Goal: Task Accomplishment & Management: Use online tool/utility

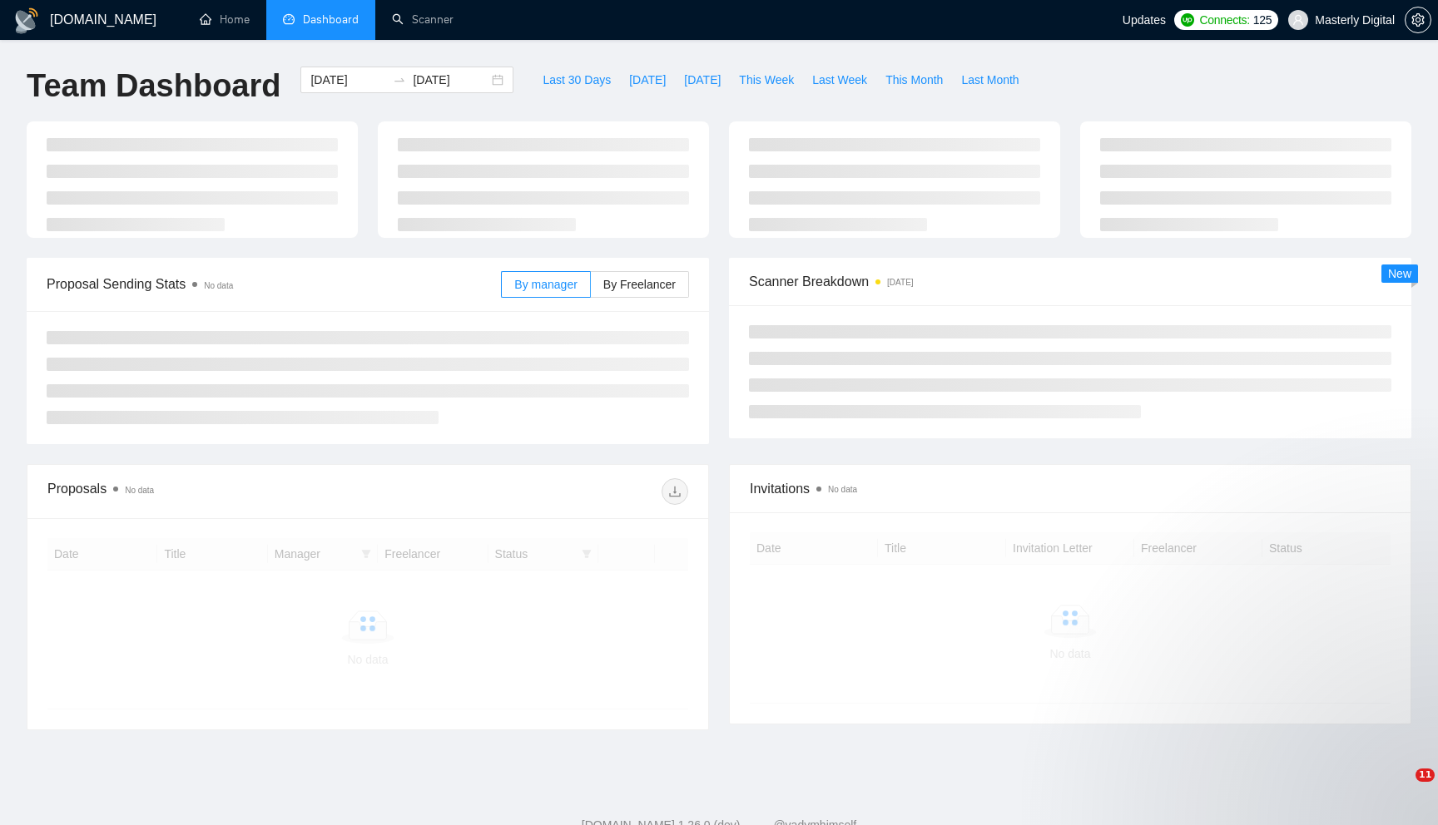
click at [834, 14] on ul "Home Dashboard Scanner" at bounding box center [646, 20] width 946 height 40
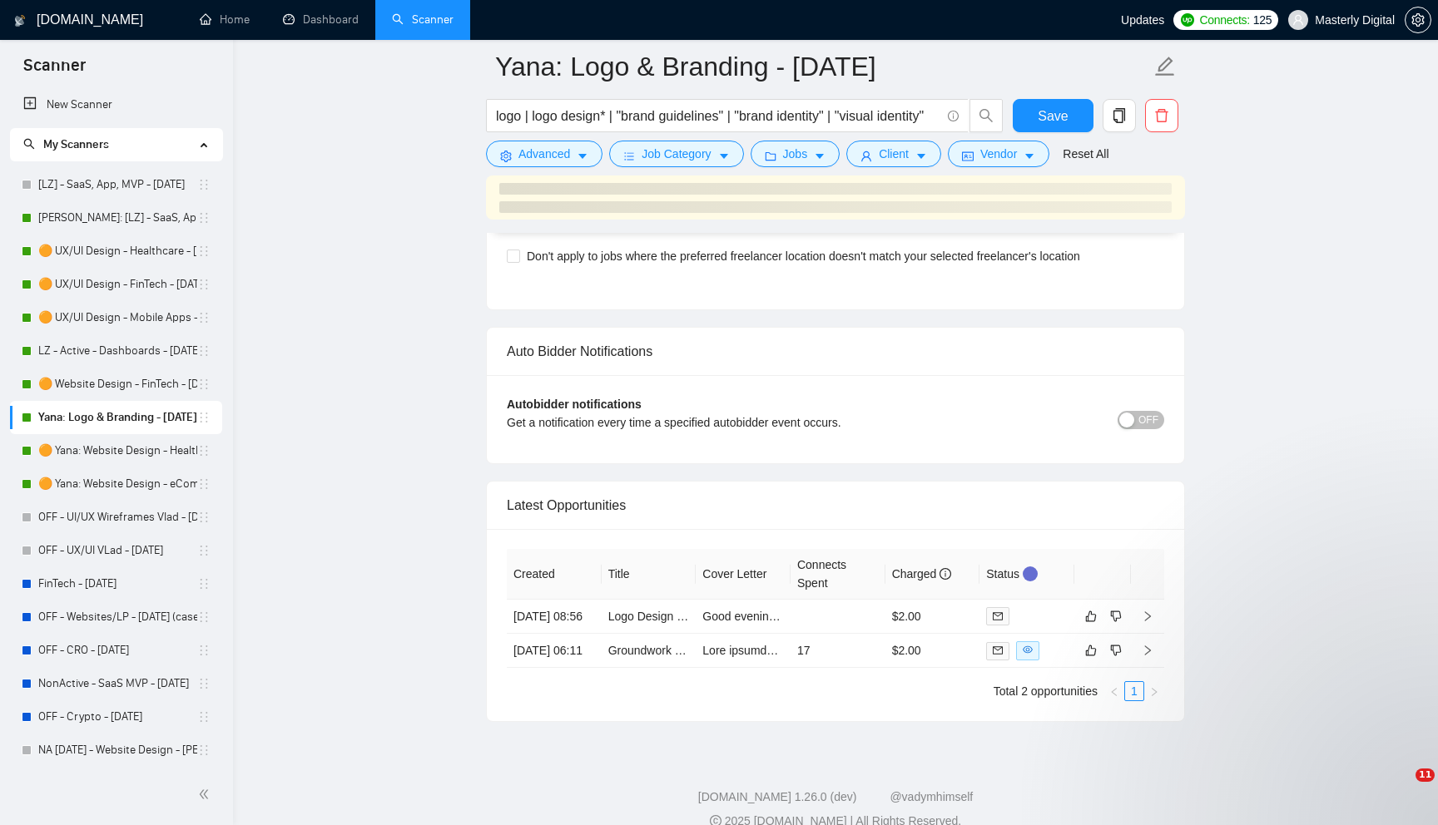
scroll to position [3988, 0]
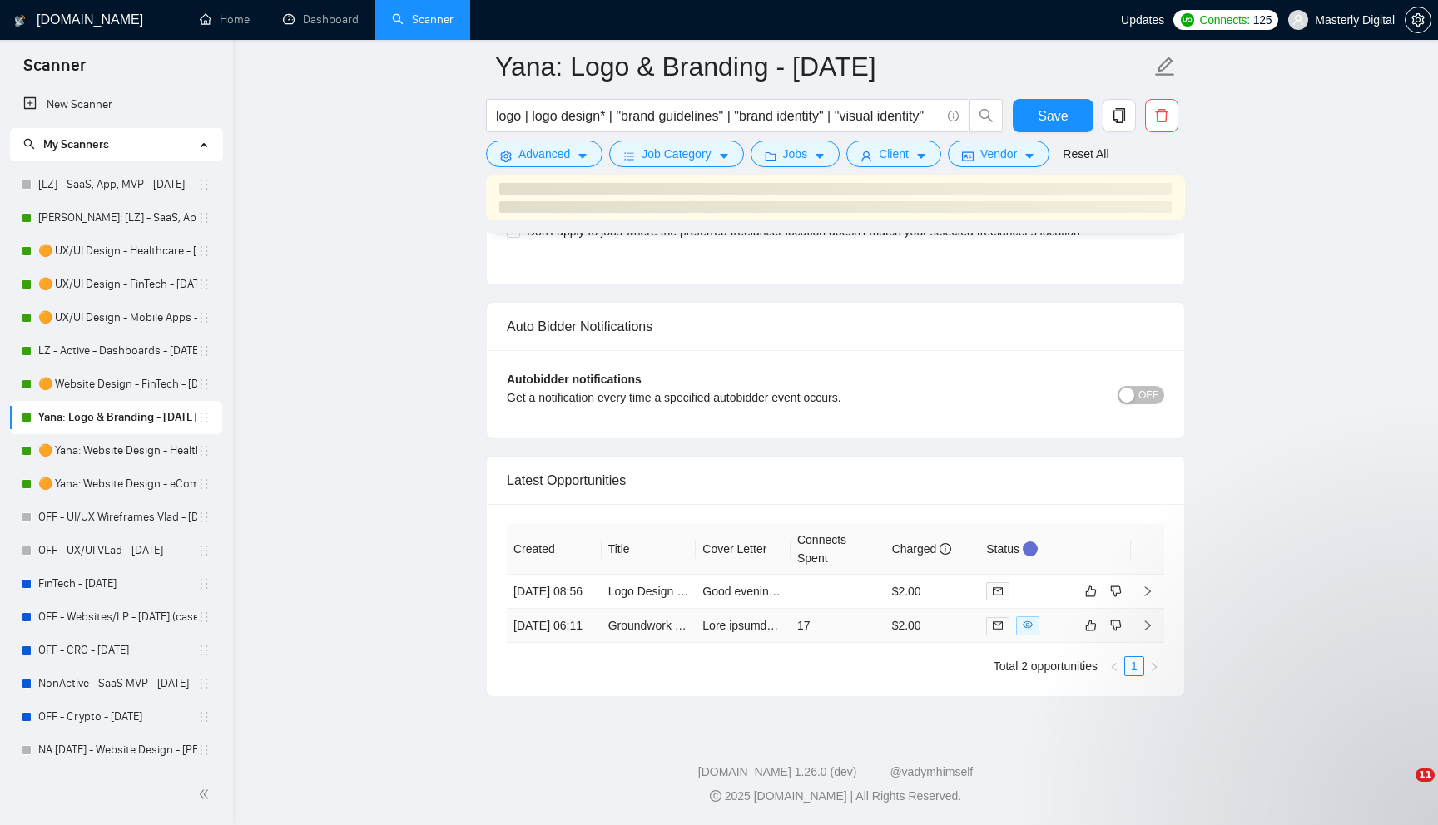
click at [1149, 621] on icon "right" at bounding box center [1148, 626] width 6 height 10
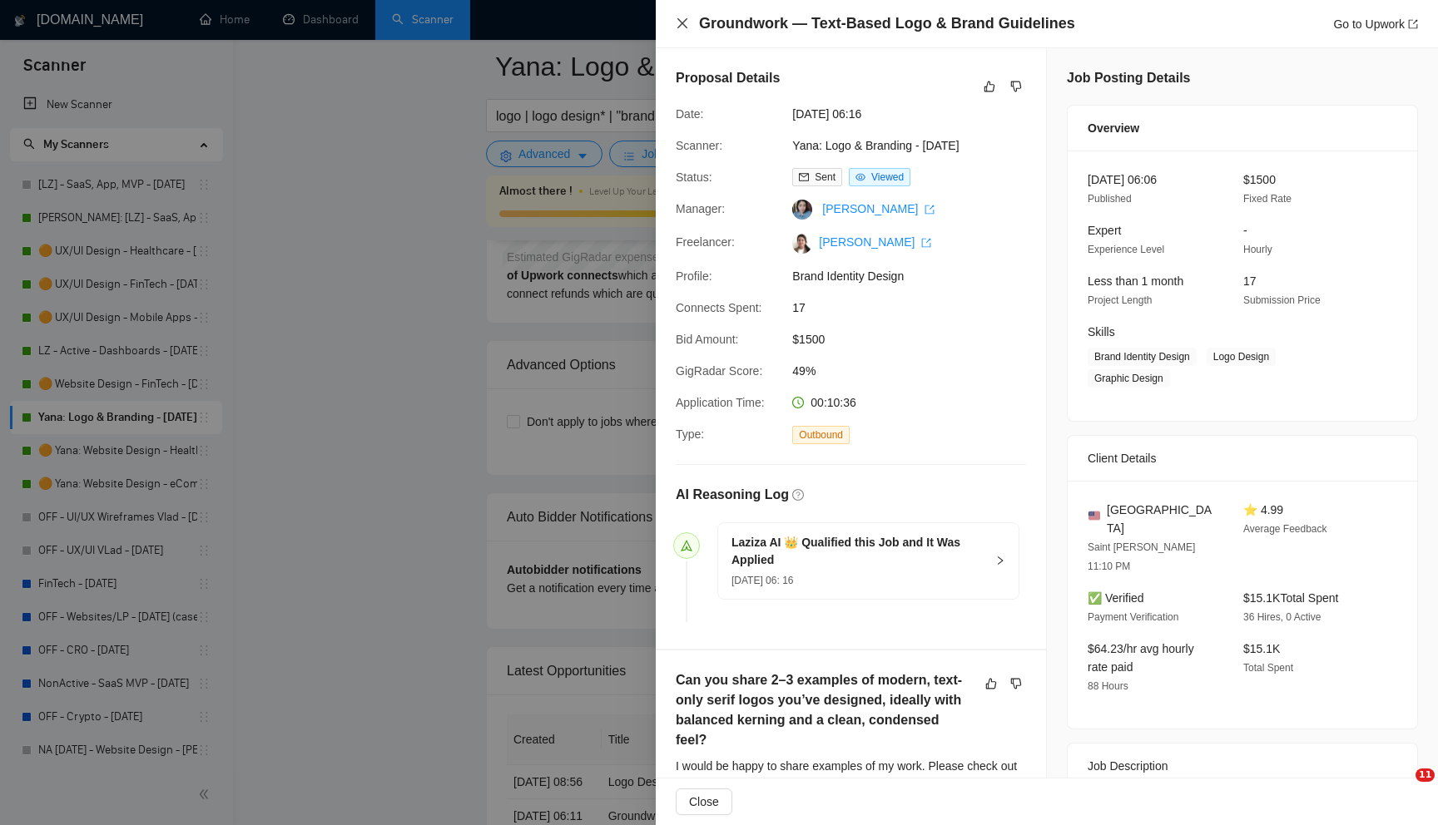
click at [679, 24] on icon "close" at bounding box center [682, 23] width 13 height 13
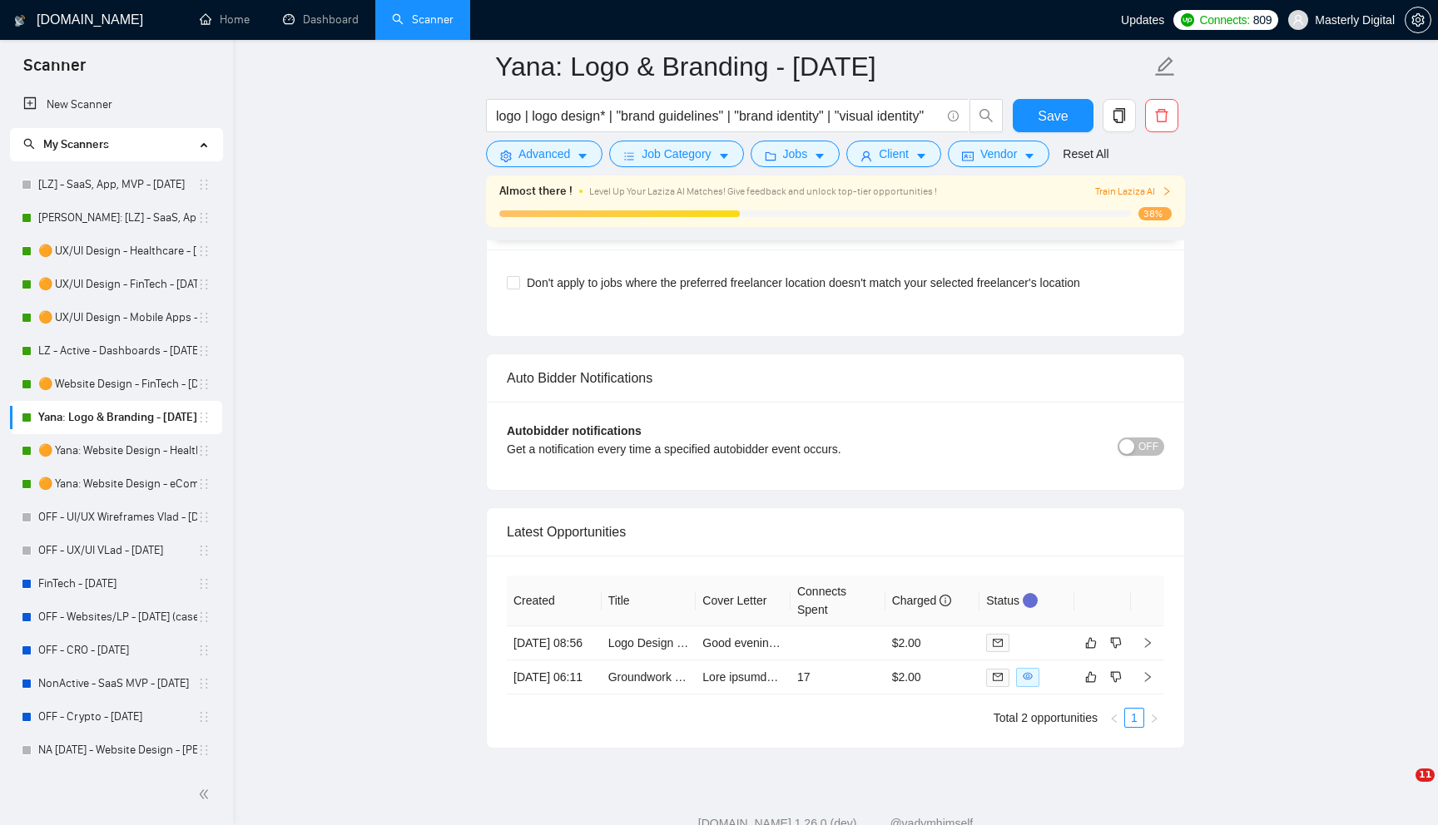
scroll to position [3995, 0]
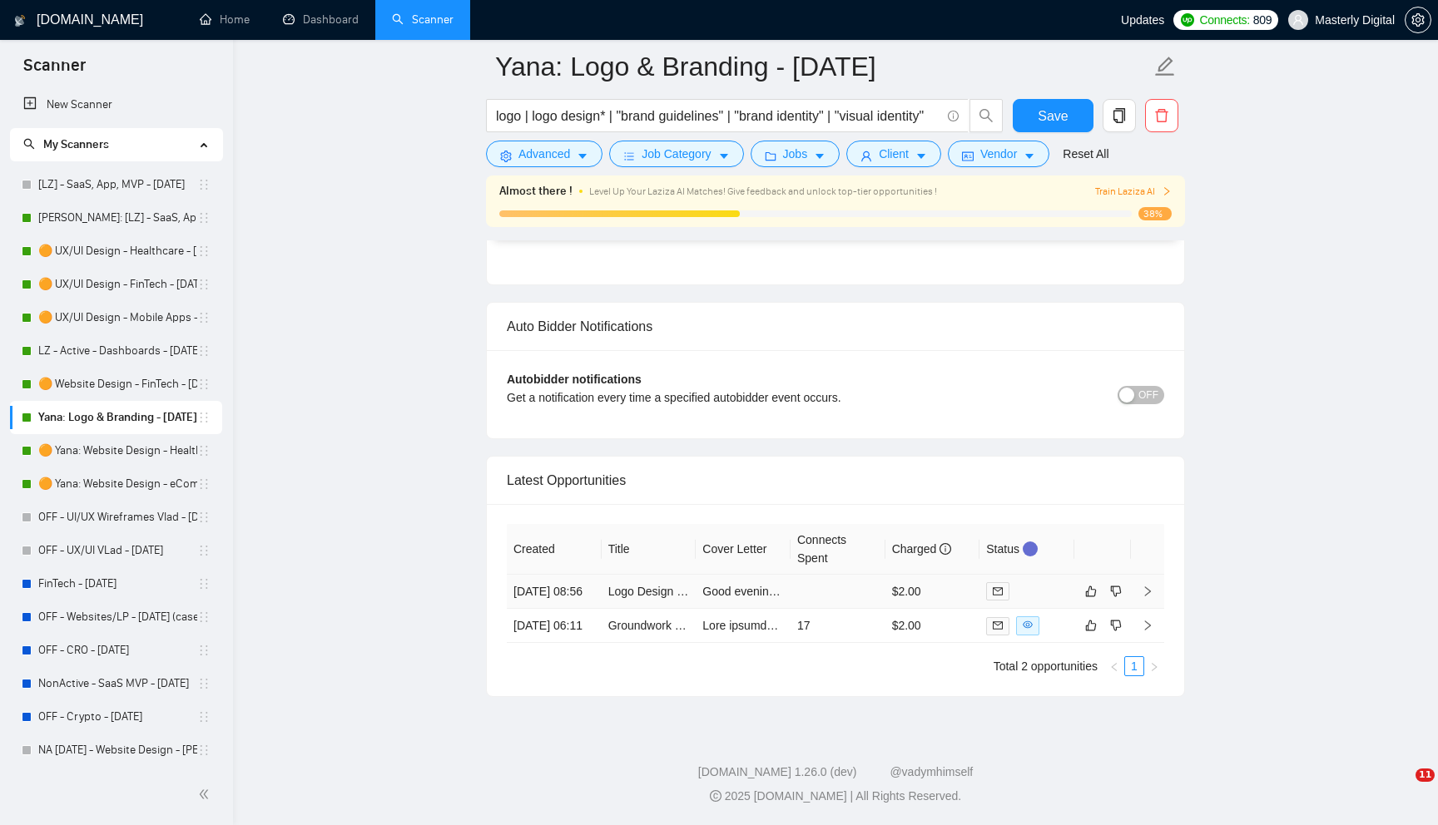
click at [1151, 586] on icon "right" at bounding box center [1147, 592] width 12 height 12
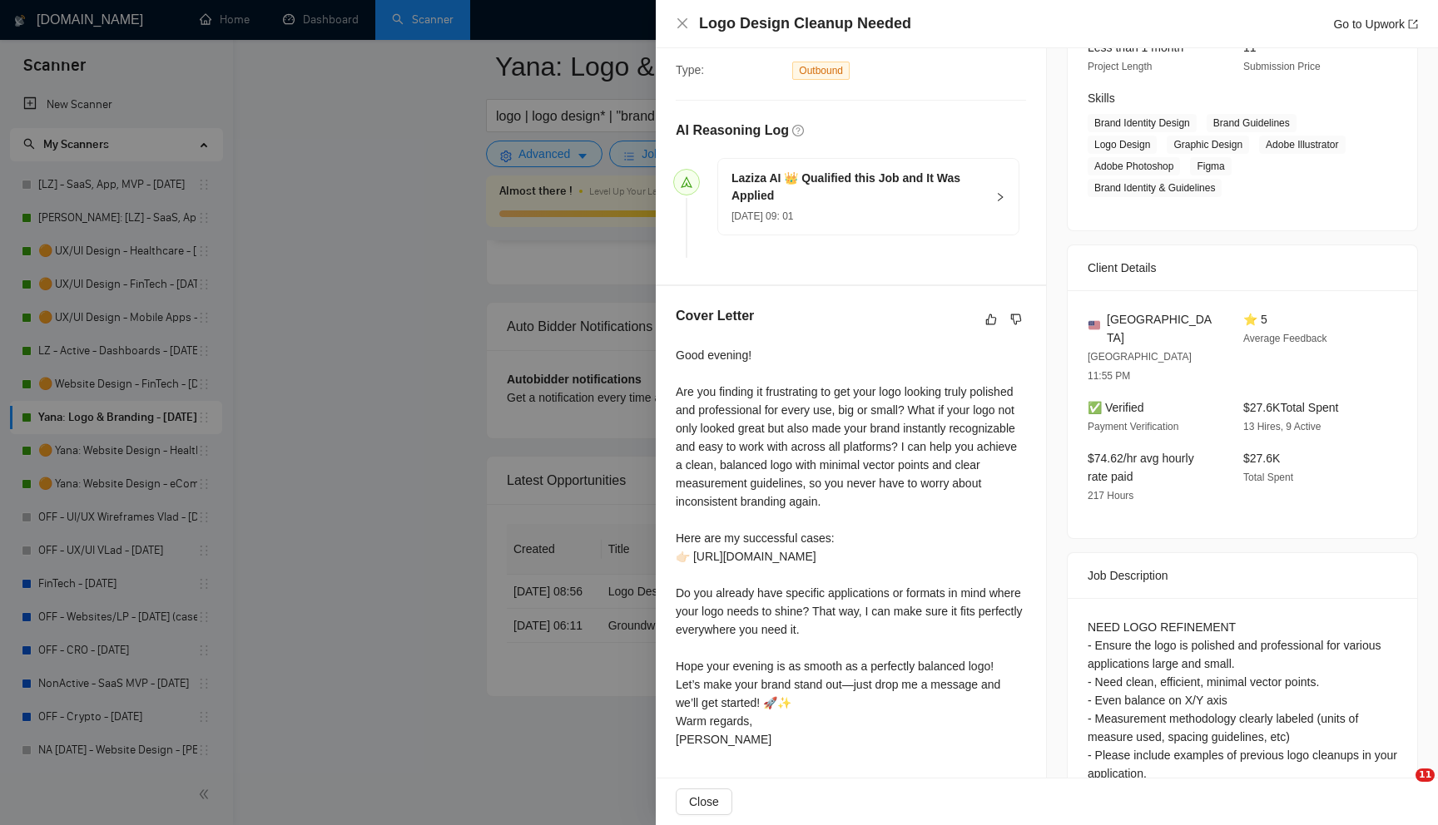
scroll to position [267, 0]
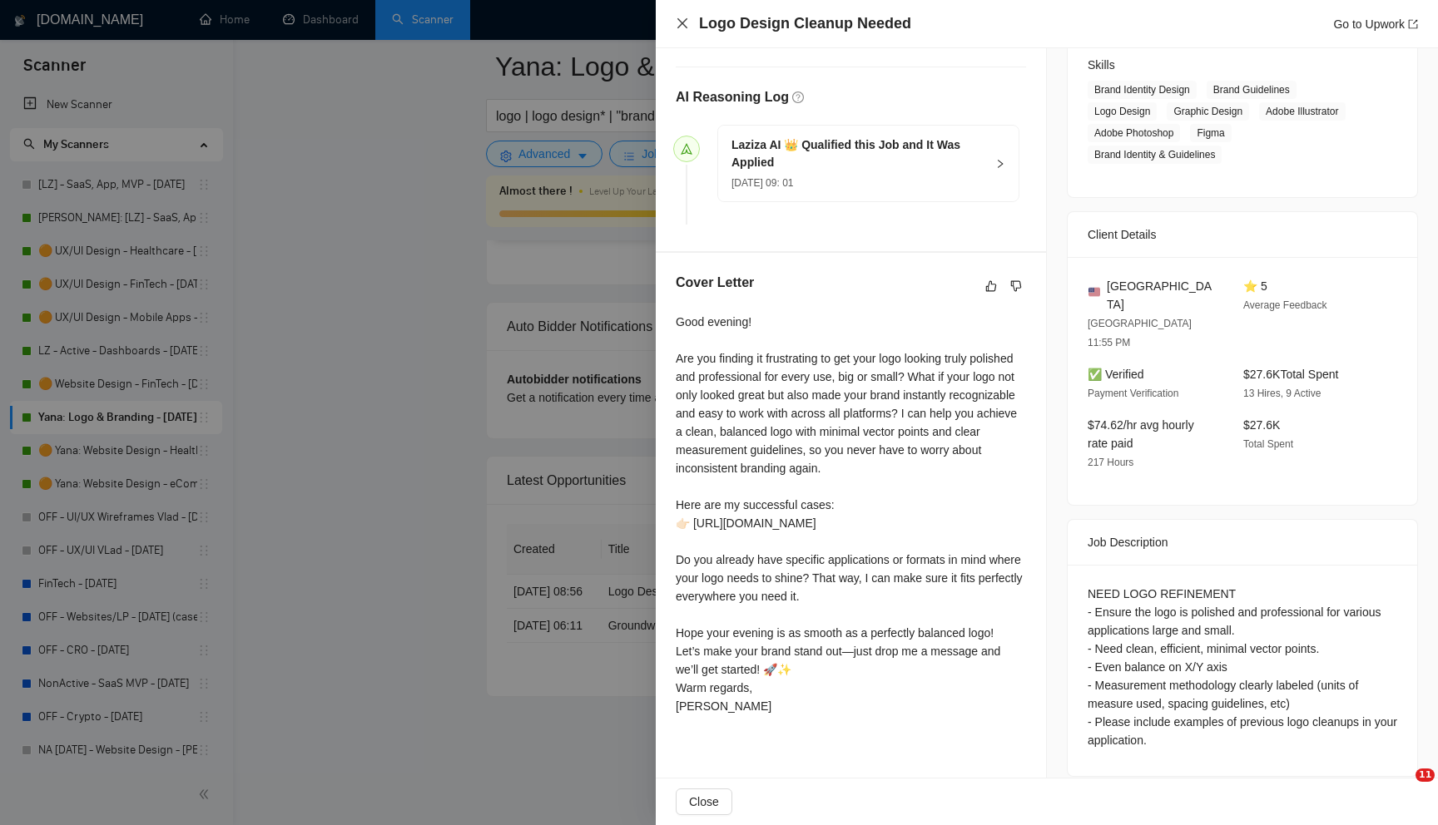
click at [679, 29] on icon "close" at bounding box center [682, 23] width 13 height 13
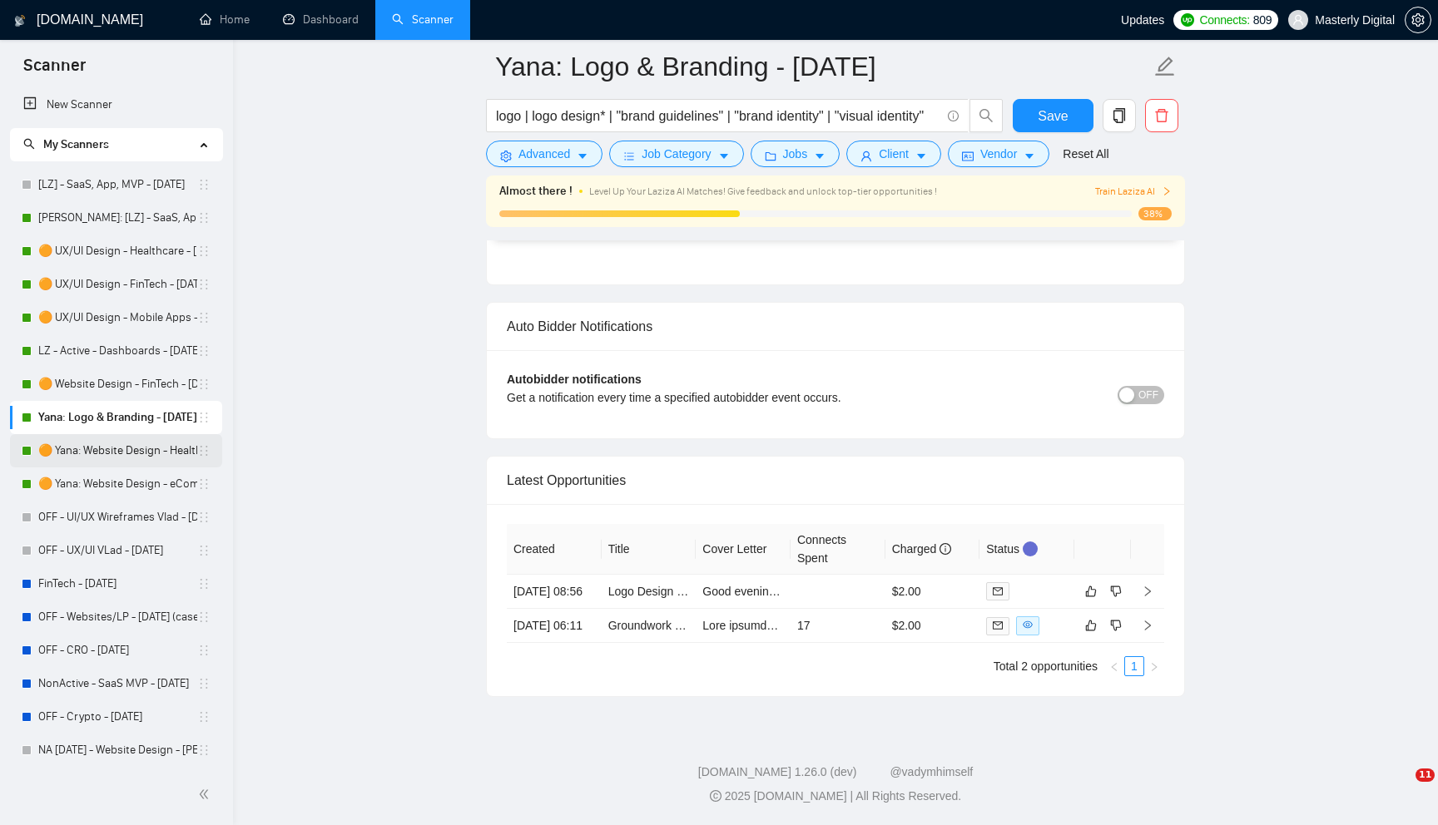
click at [84, 453] on link "🟠 Yana: Website Design - Healthcare - [DATE]" at bounding box center [117, 450] width 159 height 33
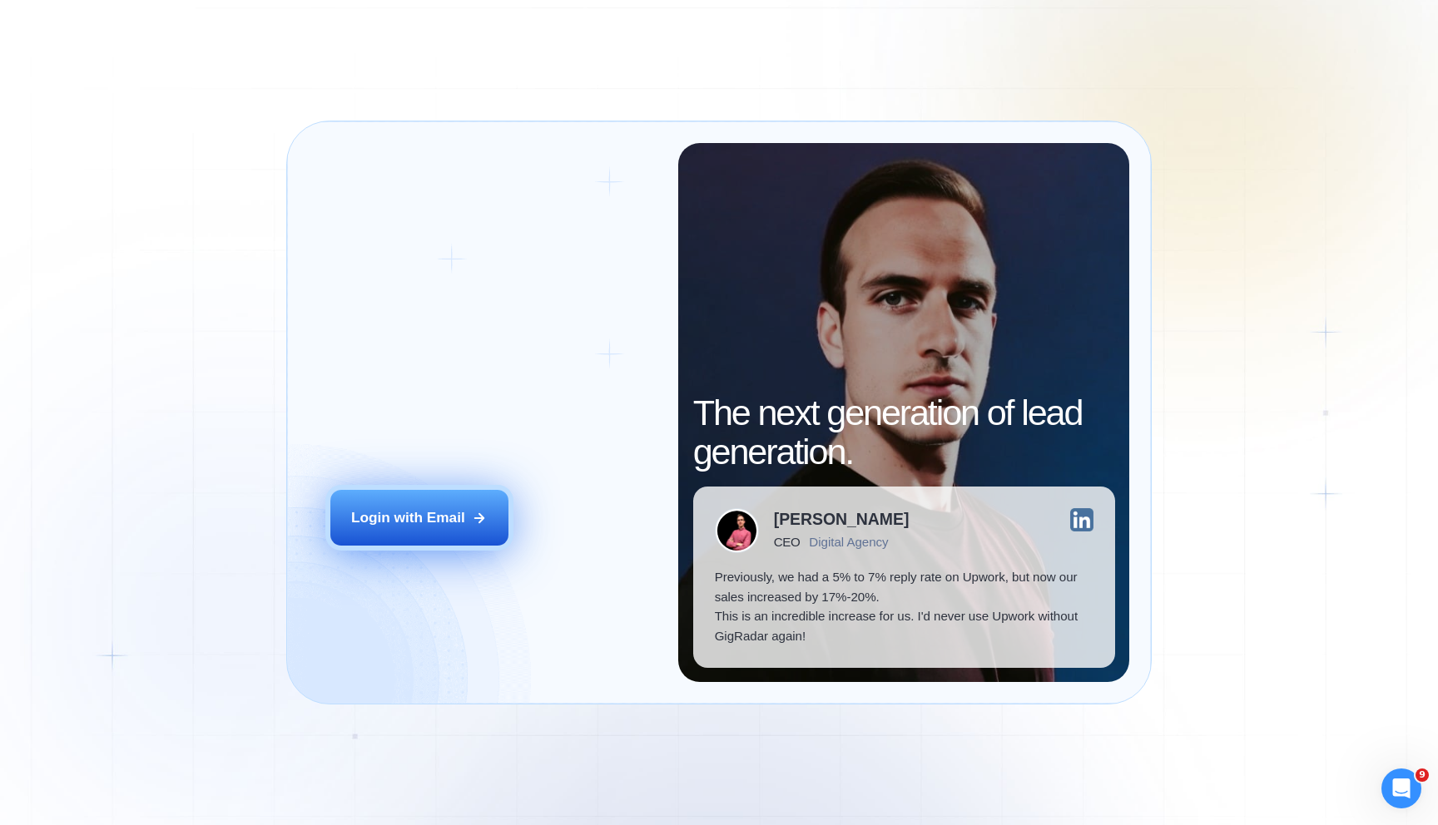
click at [410, 520] on div "Login with Email" at bounding box center [408, 518] width 114 height 20
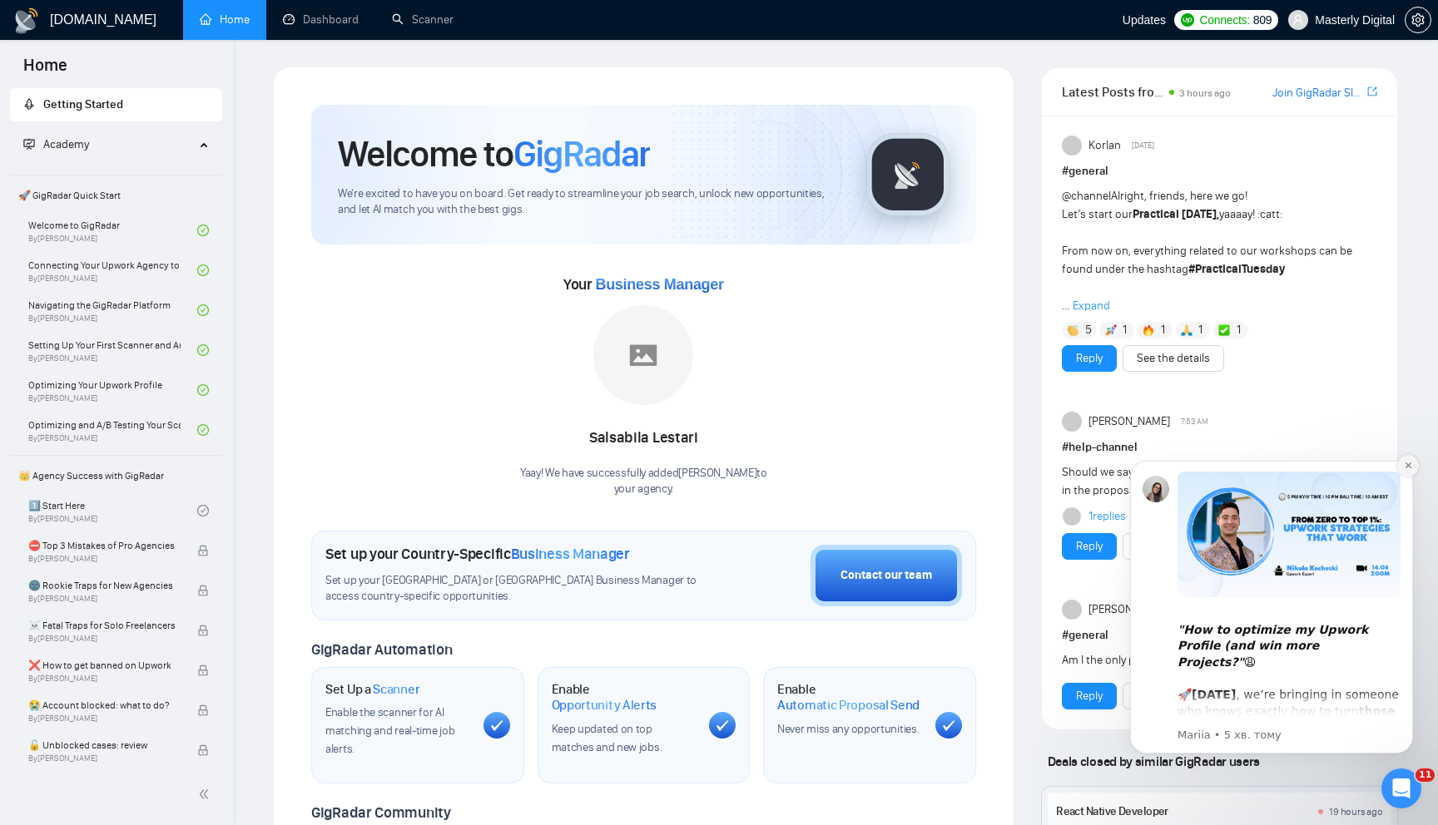
click at [1408, 468] on icon "Dismiss notification" at bounding box center [1407, 465] width 9 height 9
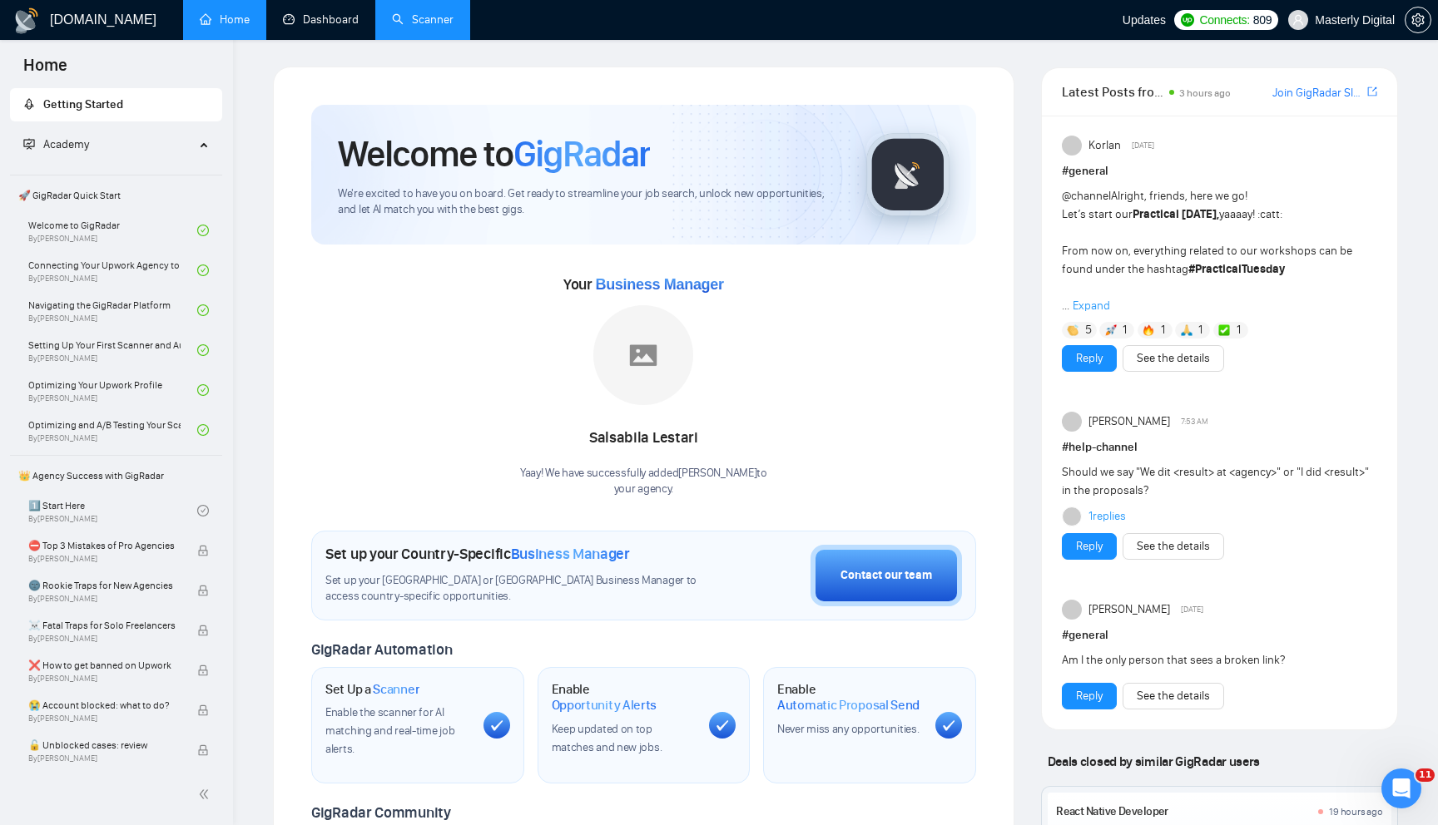
click at [413, 22] on link "Scanner" at bounding box center [423, 19] width 62 height 14
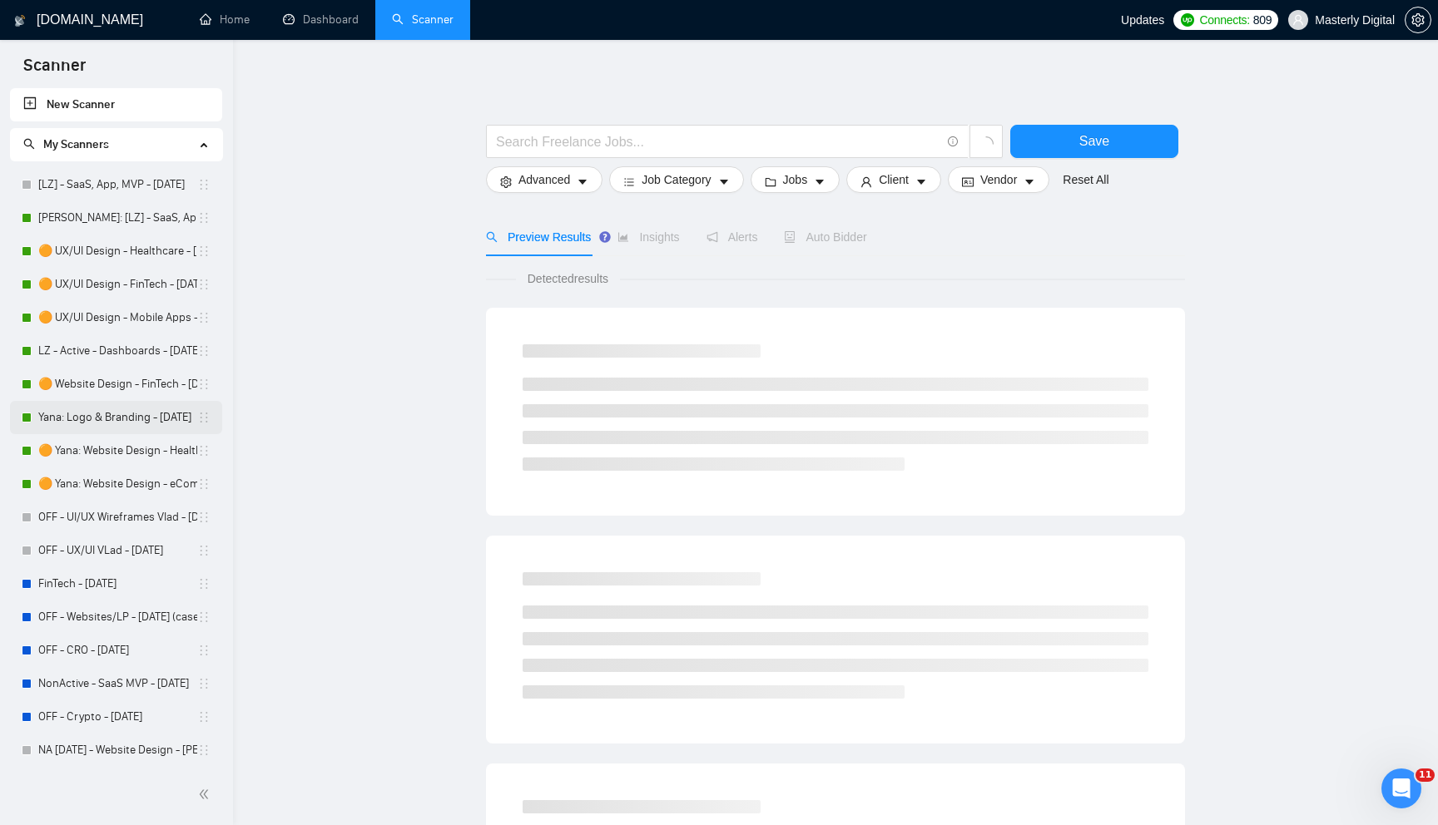
click at [83, 423] on link "Yana: Logo & Branding - [DATE]" at bounding box center [117, 417] width 159 height 33
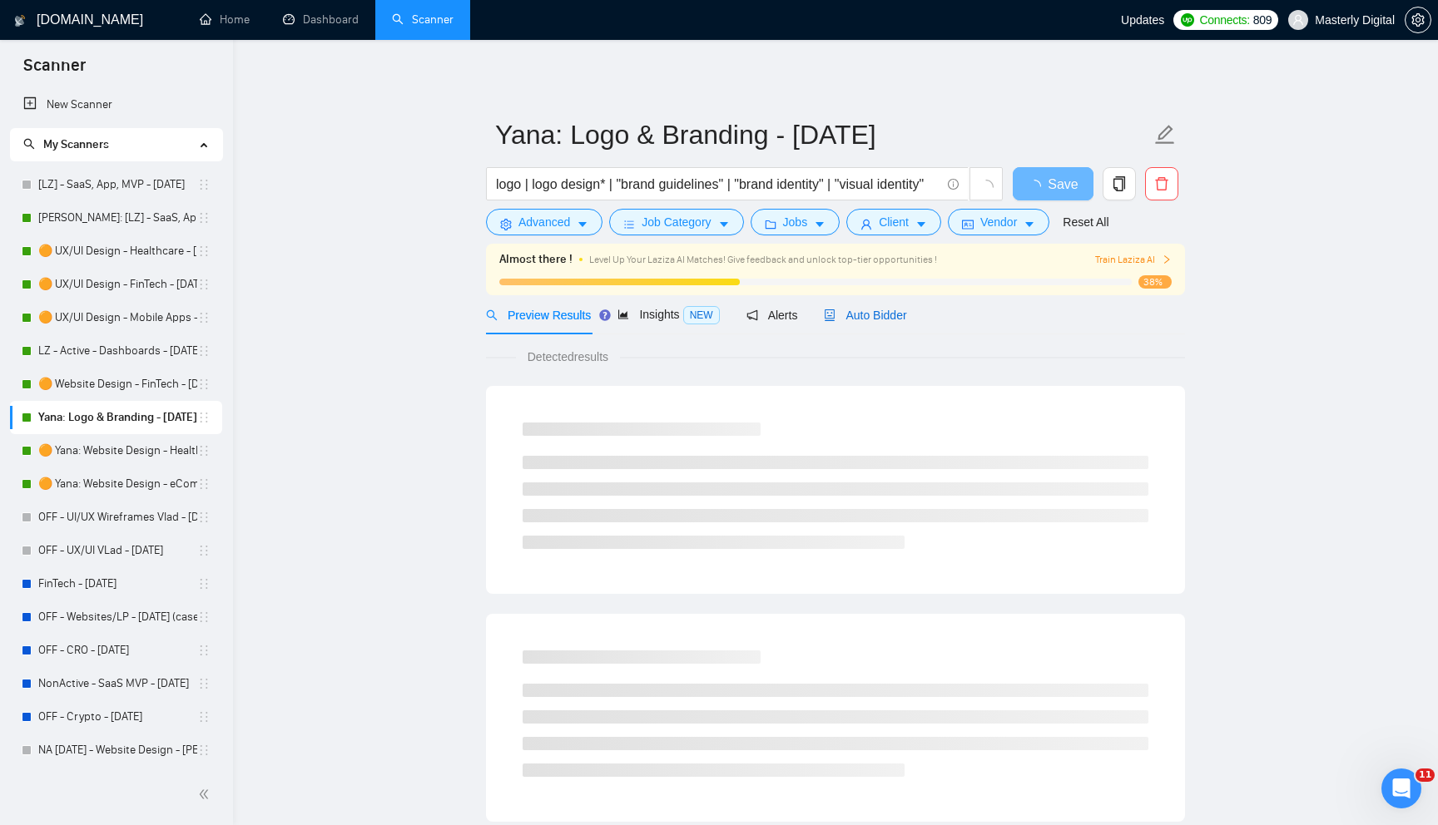
click at [881, 311] on span "Auto Bidder" at bounding box center [865, 315] width 82 height 13
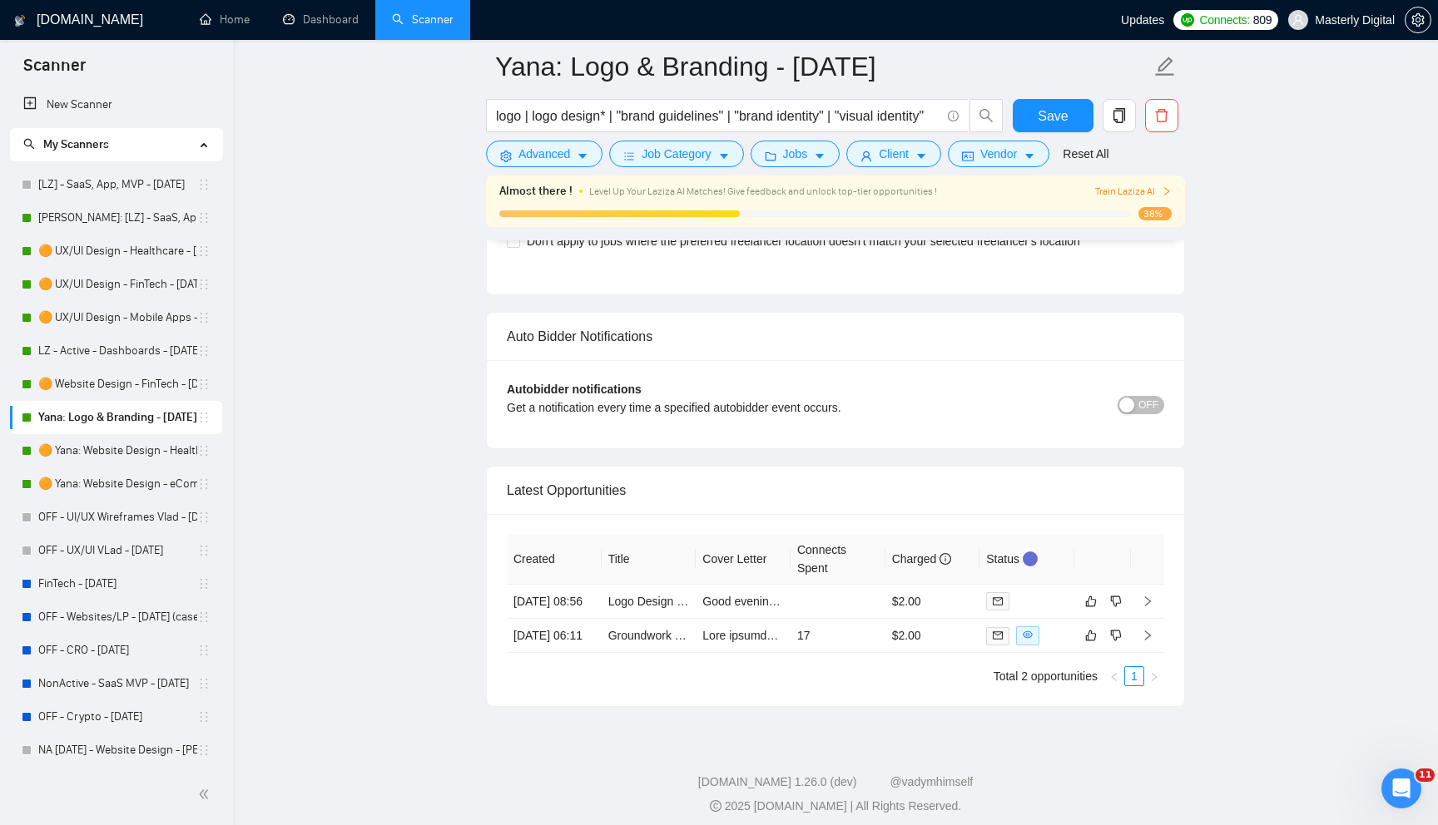
scroll to position [3954, 0]
click at [101, 449] on link "🟠 Yana: Website Design - Healthcare - [DATE]" at bounding box center [117, 450] width 159 height 33
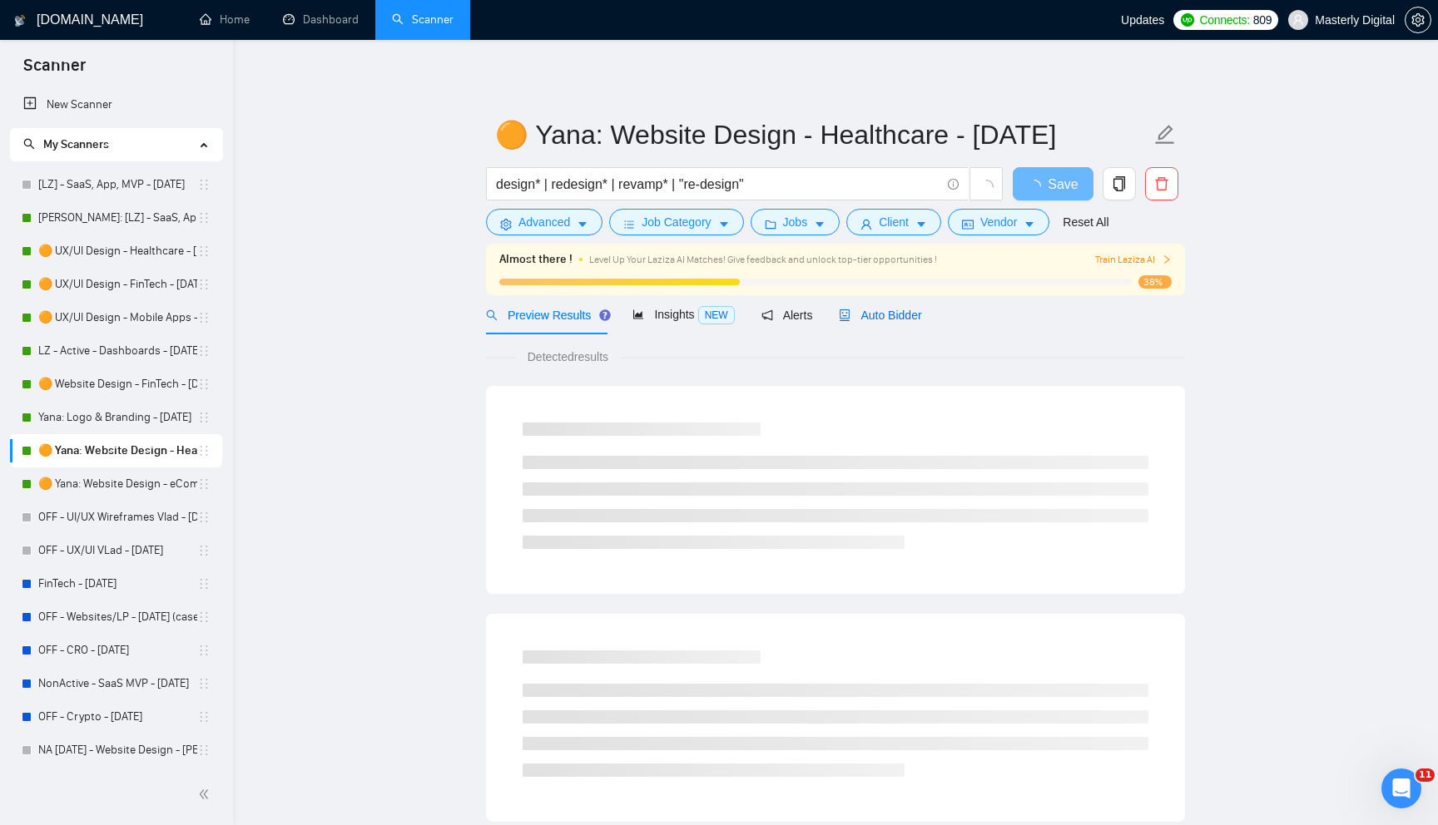
click at [903, 320] on span "Auto Bidder" at bounding box center [880, 315] width 82 height 13
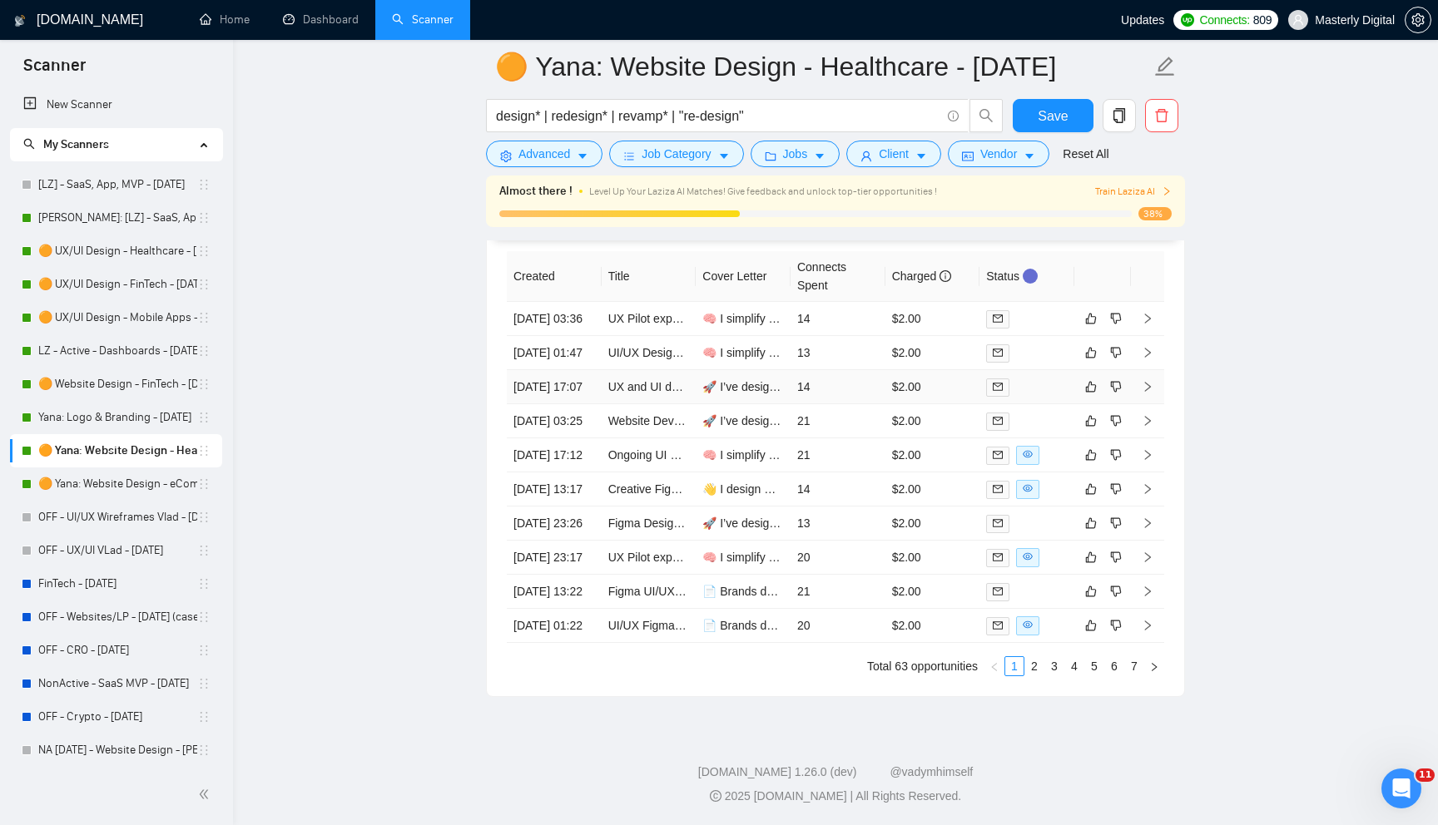
scroll to position [4368, 0]
click at [116, 478] on link "🟠 Yana: Website Design - eCommerce - [DATE]" at bounding box center [117, 484] width 159 height 33
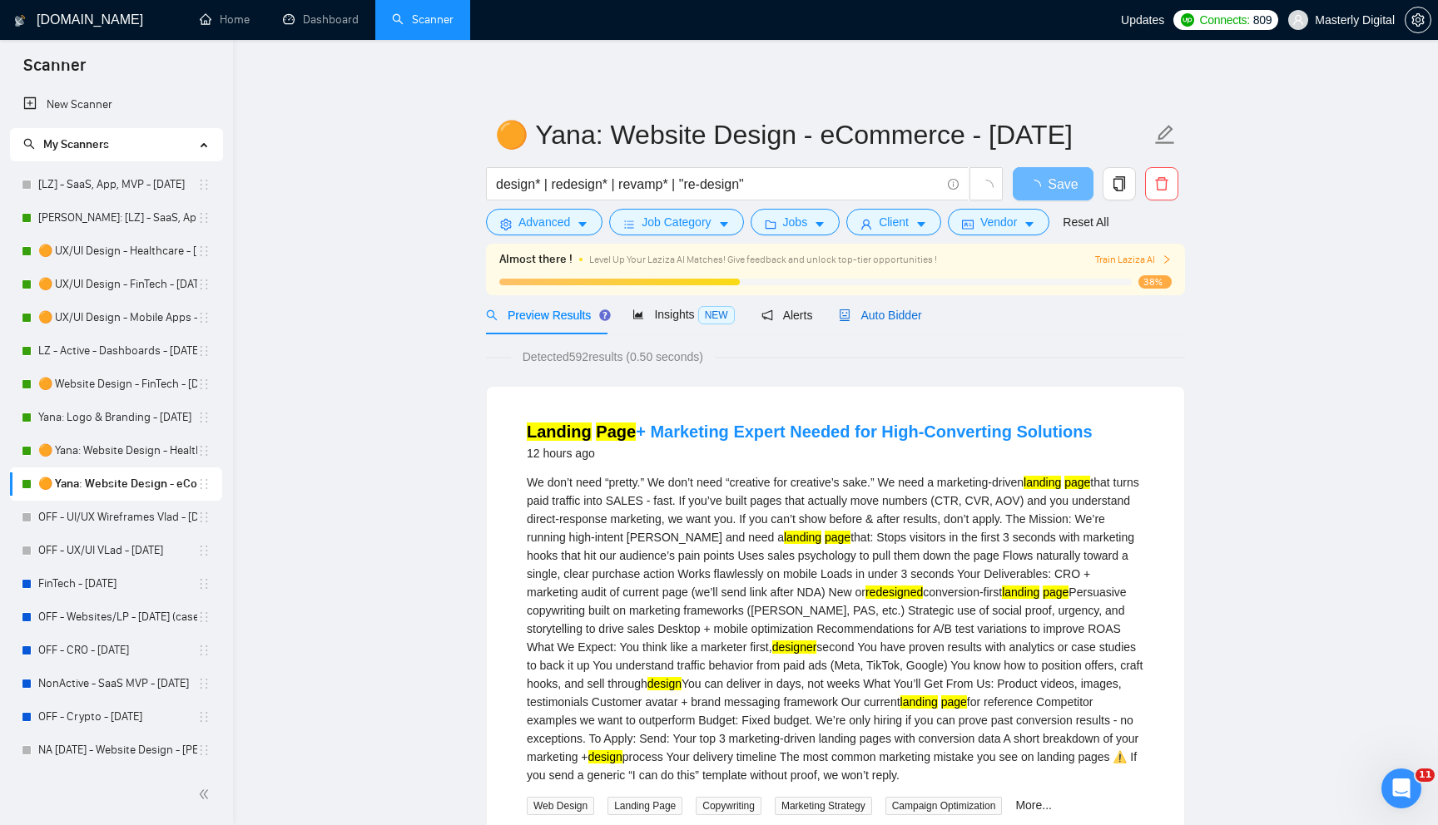
click at [896, 319] on span "Auto Bidder" at bounding box center [880, 315] width 82 height 13
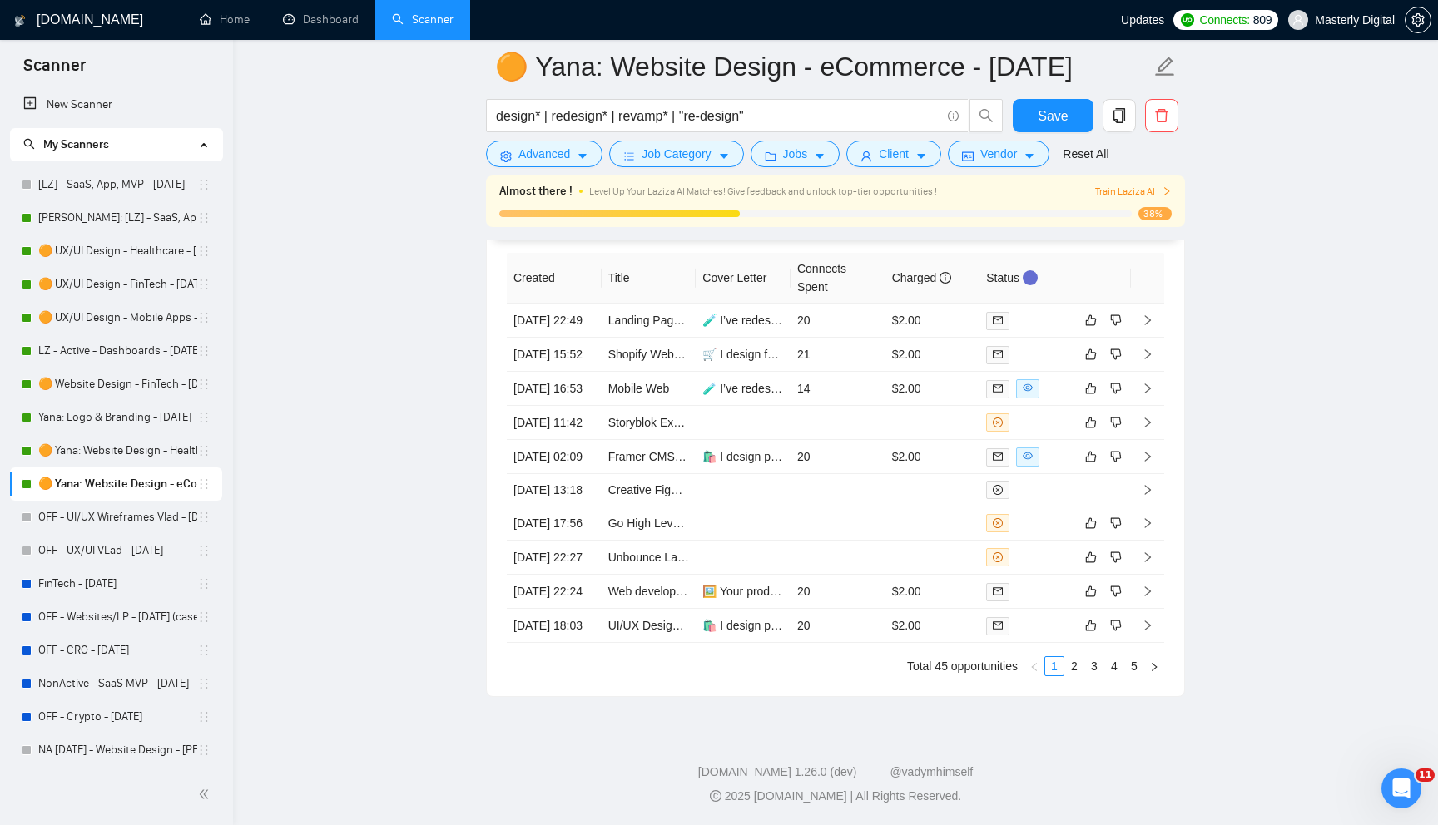
scroll to position [4308, 0]
click at [97, 464] on link "🟠 Yana: Website Design - Healthcare - [DATE]" at bounding box center [117, 450] width 159 height 33
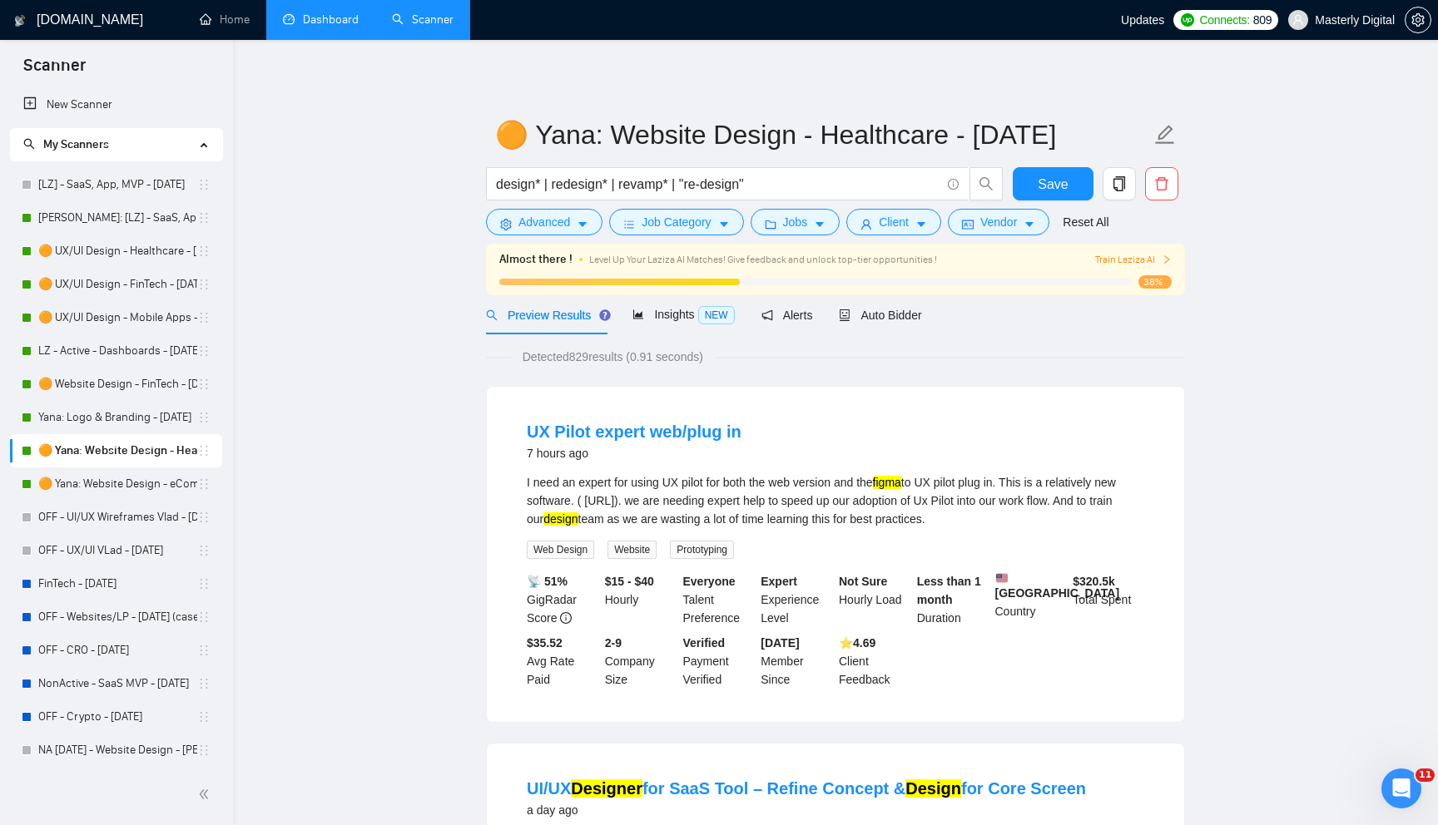
click at [319, 26] on link "Dashboard" at bounding box center [321, 19] width 76 height 14
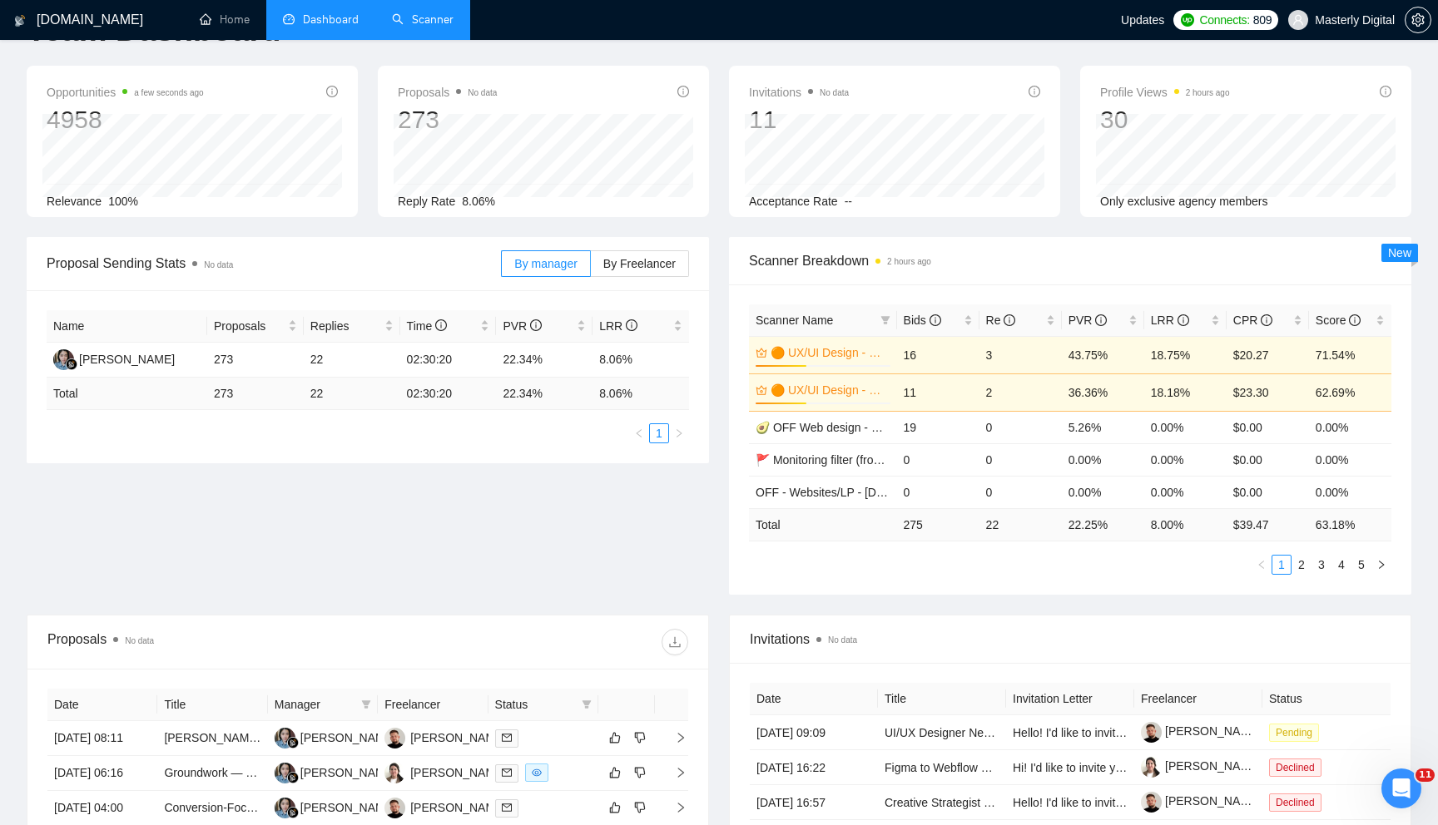
scroll to position [39, 0]
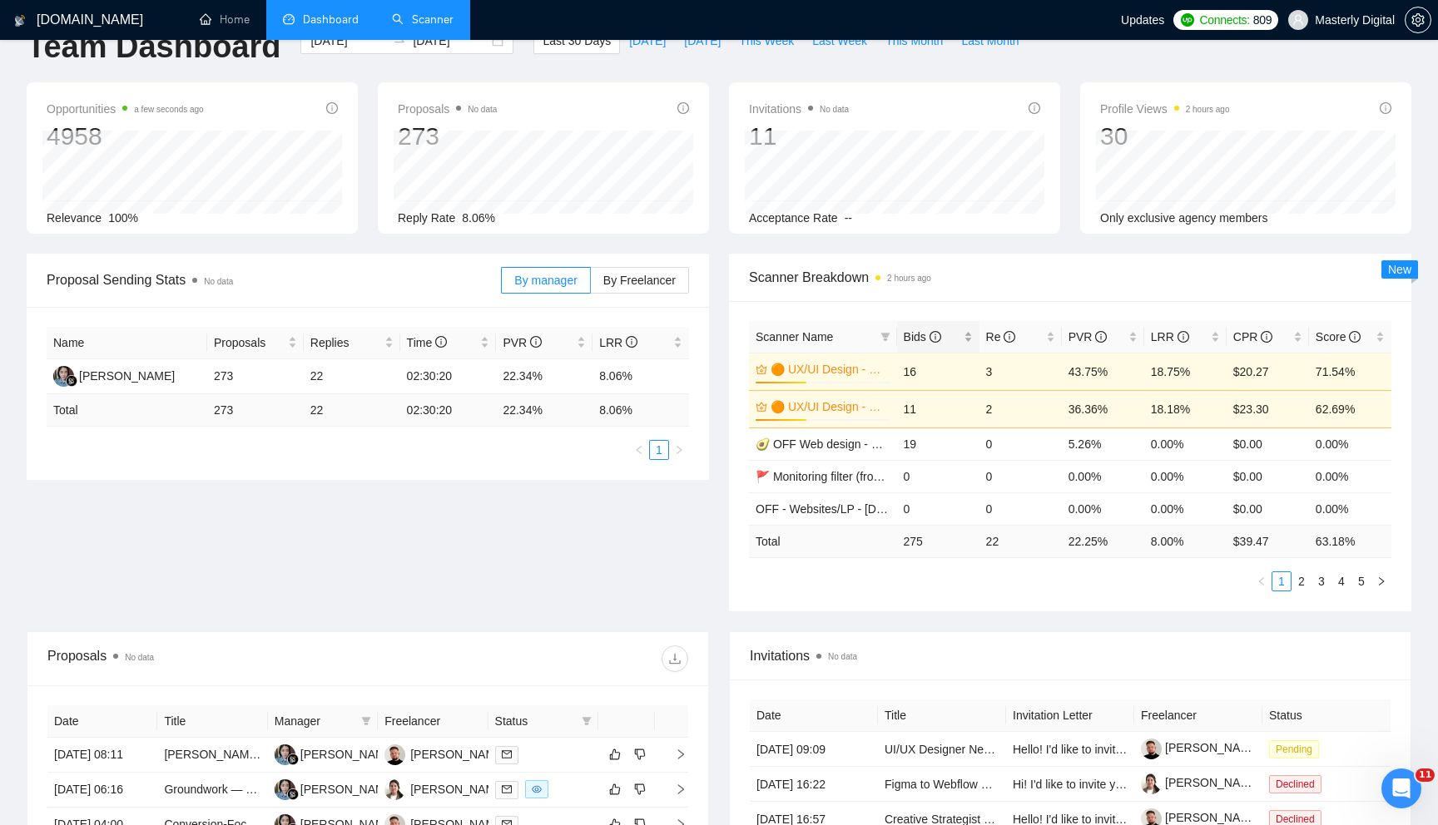
click at [913, 332] on span "Bids" at bounding box center [921, 336] width 37 height 13
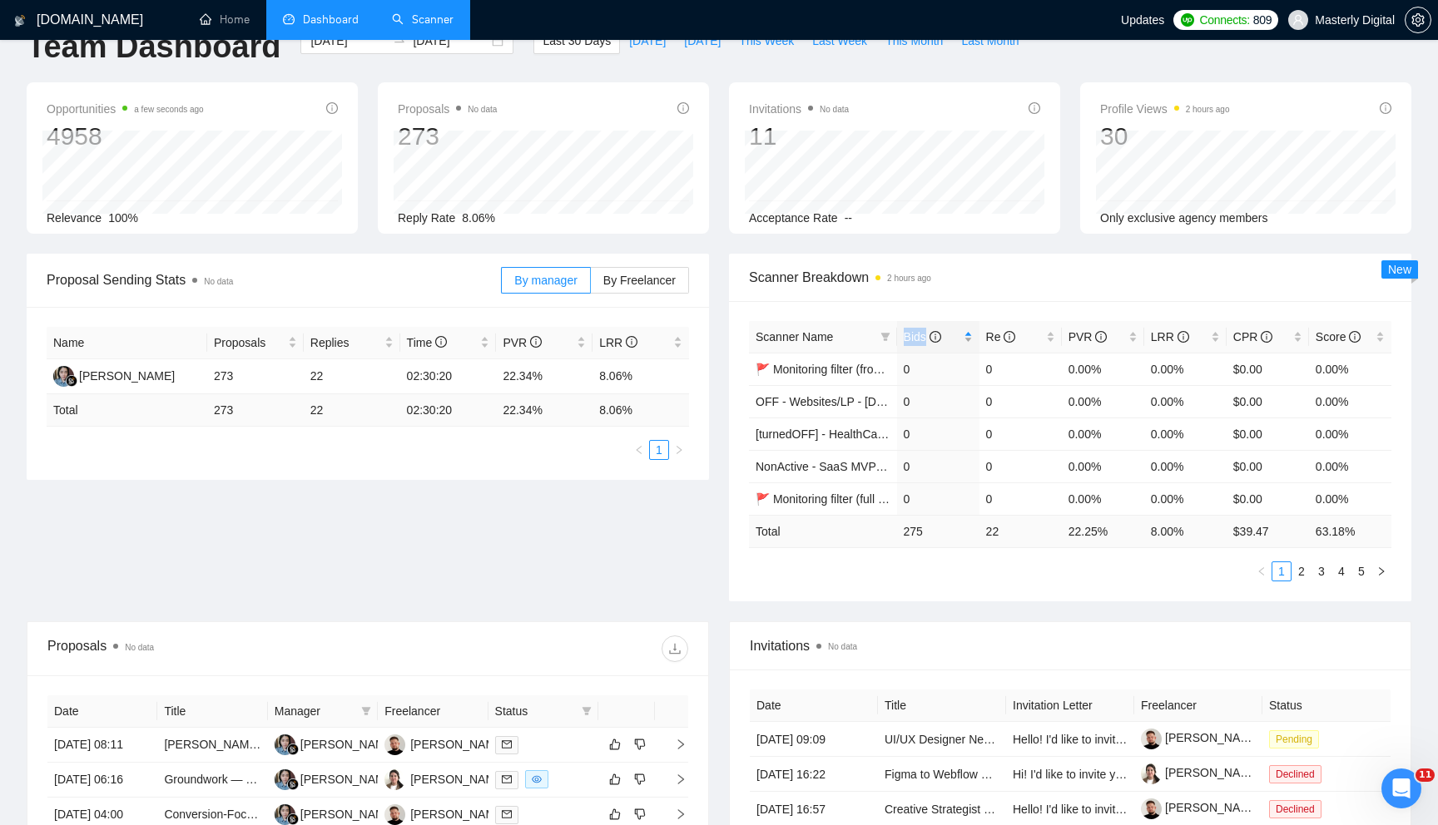
click at [913, 332] on span "Bids" at bounding box center [921, 336] width 37 height 13
